Goal: Task Accomplishment & Management: Manage account settings

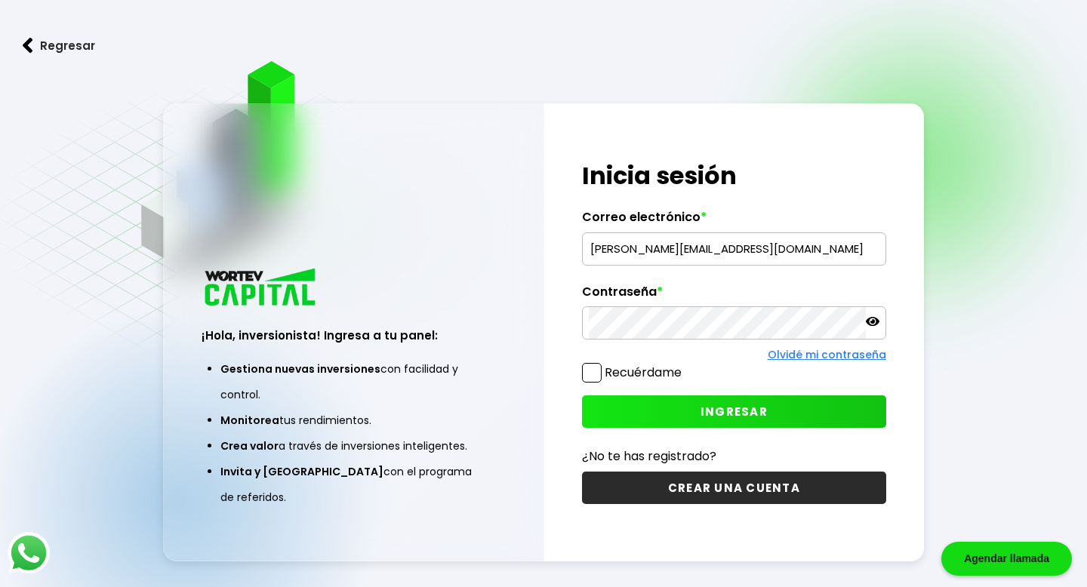
click at [688, 242] on input "[PERSON_NAME][EMAIL_ADDRESS][DOMAIN_NAME]" at bounding box center [734, 249] width 290 height 32
type input "[EMAIL_ADDRESS][DOMAIN_NAME]"
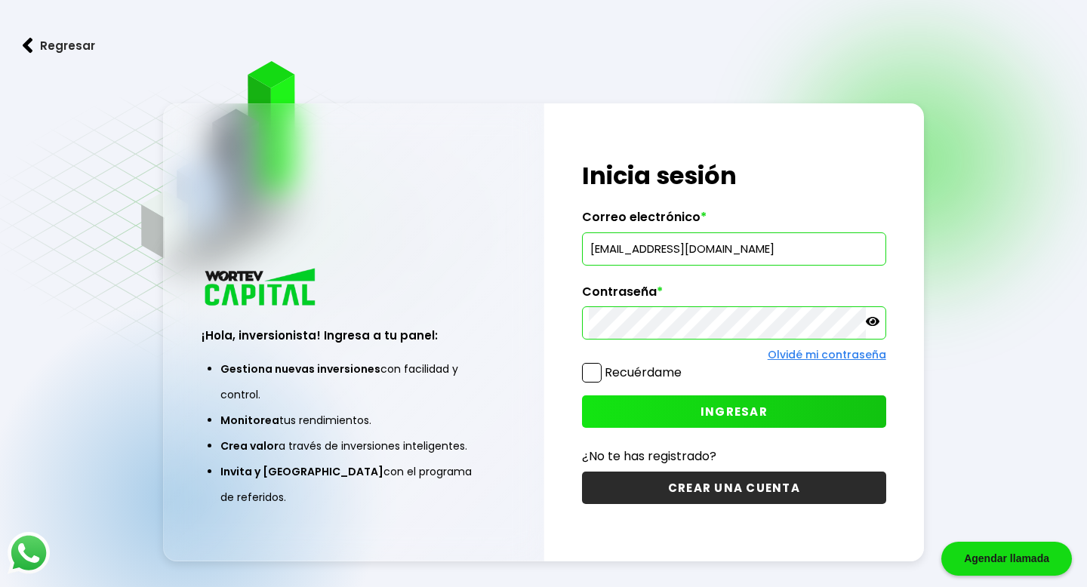
click at [586, 374] on span at bounding box center [592, 373] width 20 height 20
click at [685, 365] on input "Recuérdame" at bounding box center [685, 365] width 0 height 0
click at [649, 414] on button "INGRESAR" at bounding box center [733, 412] width 303 height 32
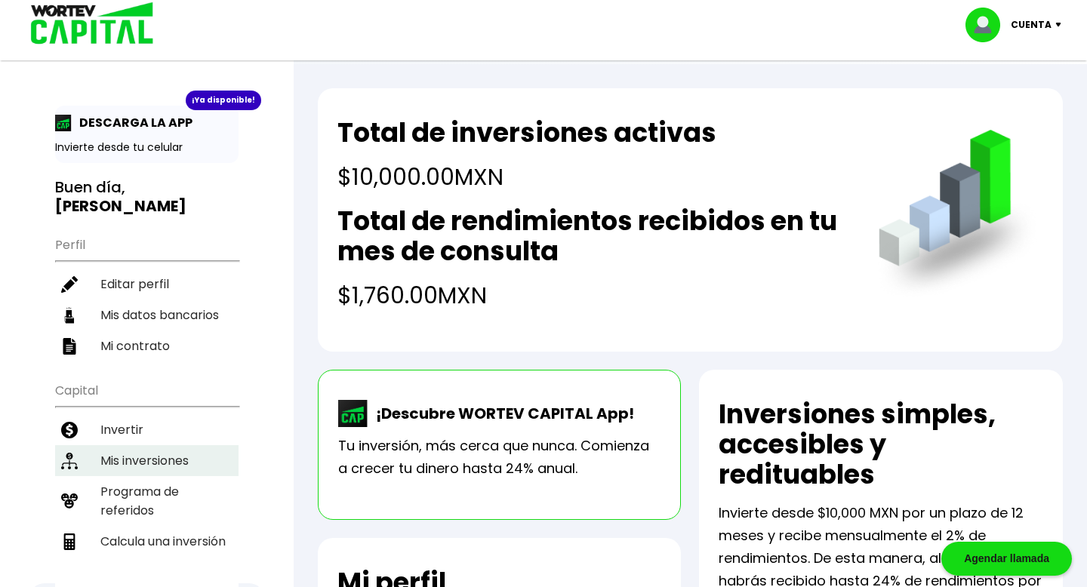
click at [127, 445] on li "Mis inversiones" at bounding box center [146, 460] width 183 height 31
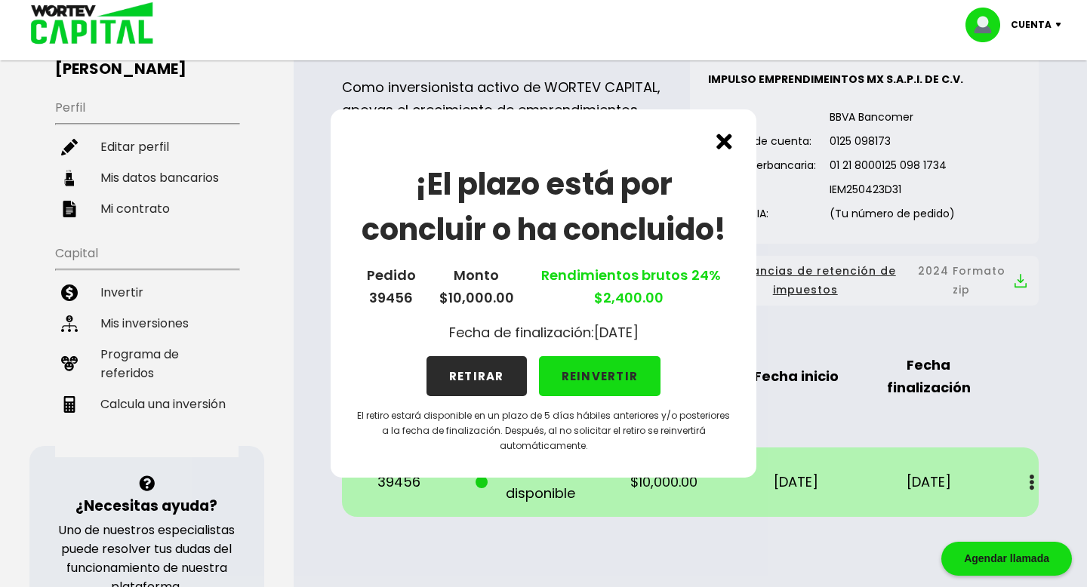
scroll to position [143, 0]
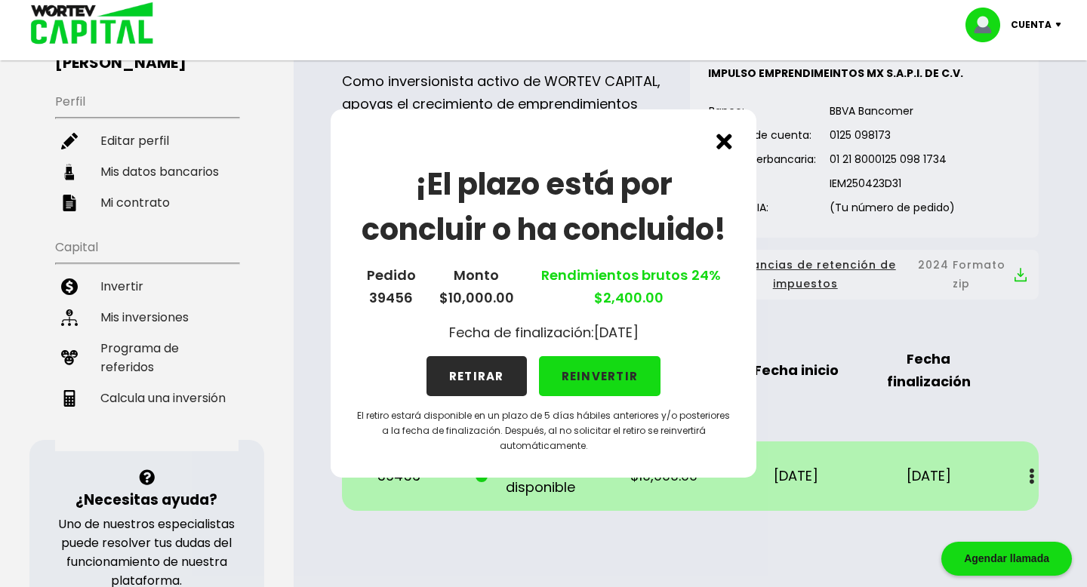
click at [476, 385] on button "RETIRAR" at bounding box center [477, 376] width 100 height 40
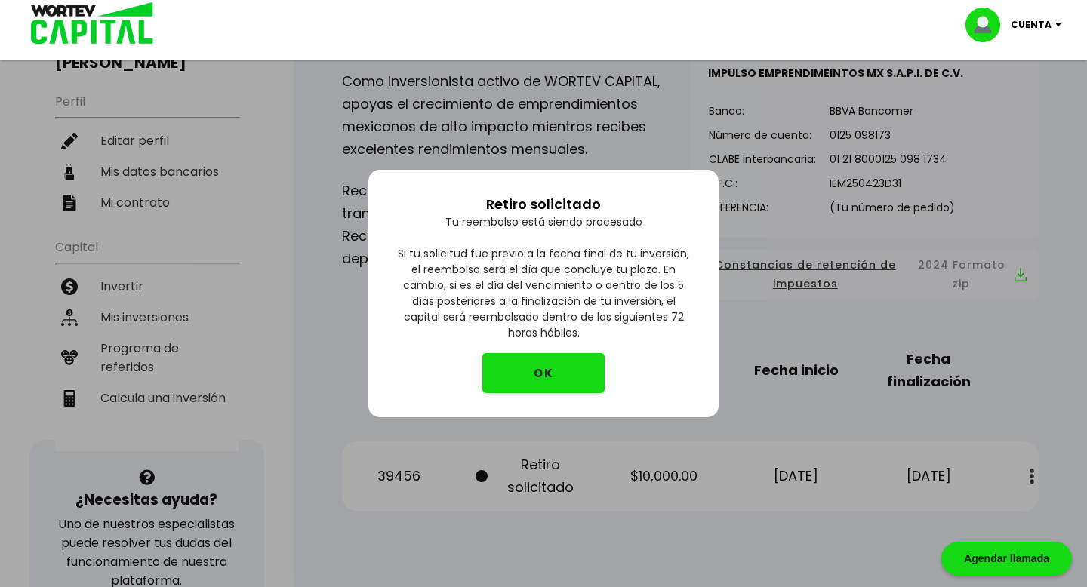
click at [517, 380] on button "OK" at bounding box center [543, 373] width 122 height 40
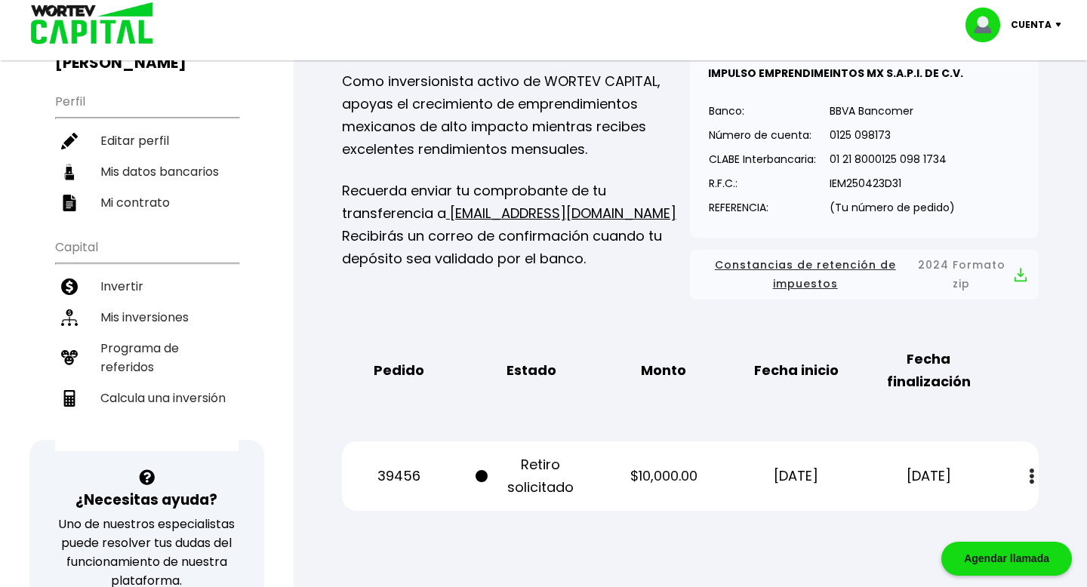
scroll to position [0, 0]
